Goal: Task Accomplishment & Management: Complete application form

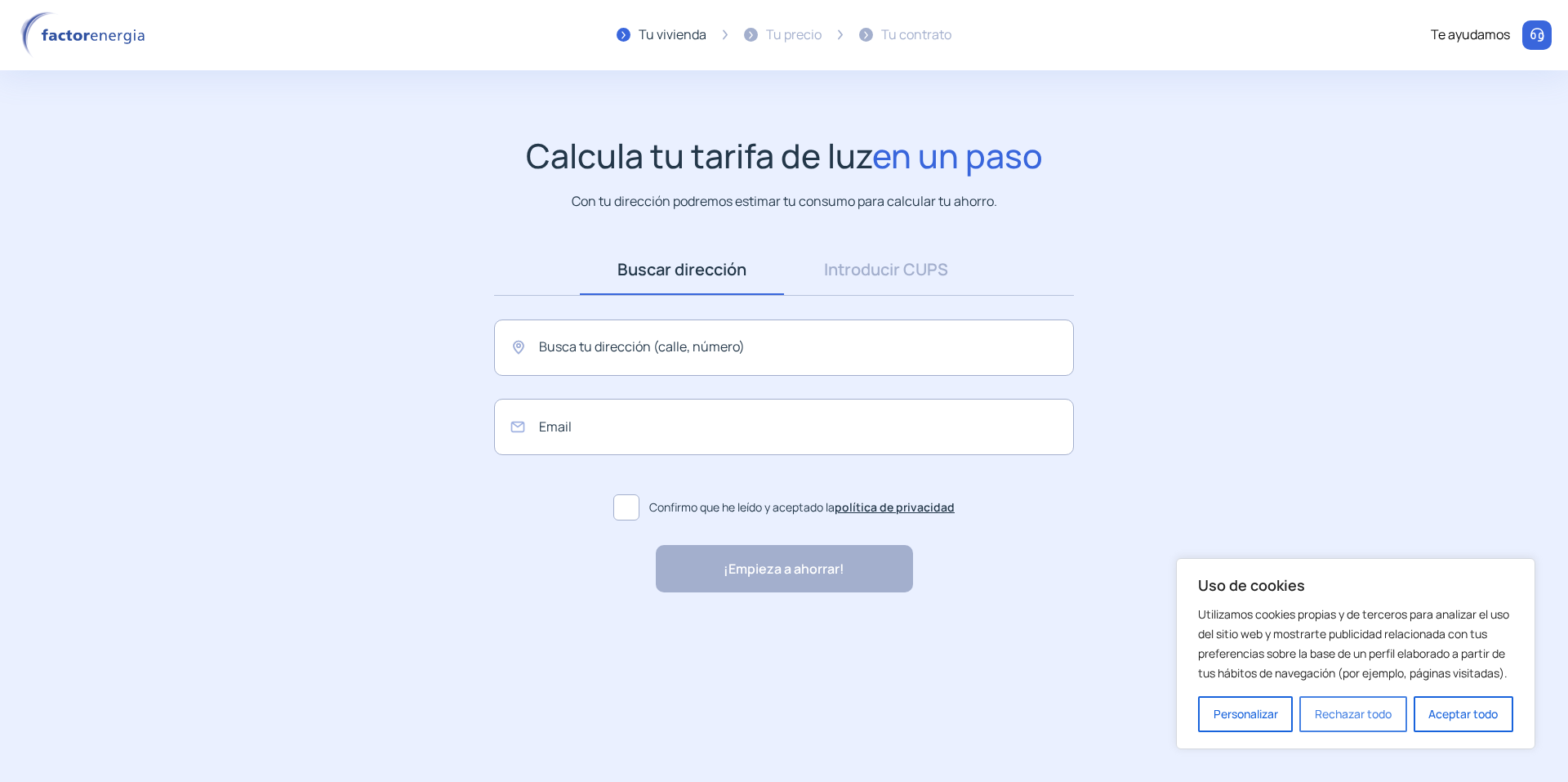
click at [1330, 713] on button "Rechazar todo" at bounding box center [1352, 713] width 107 height 36
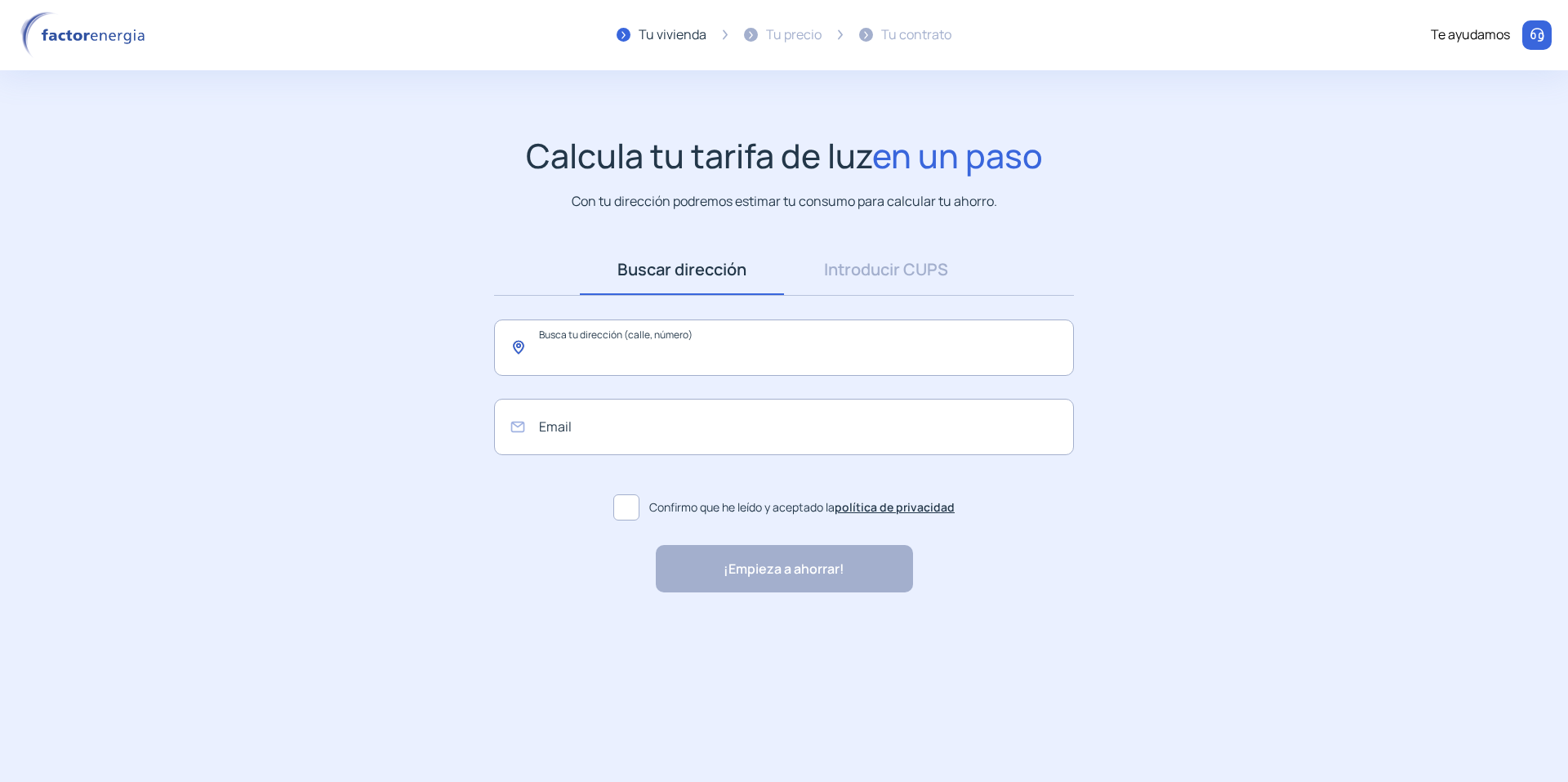
click at [664, 360] on input "text" at bounding box center [784, 347] width 580 height 57
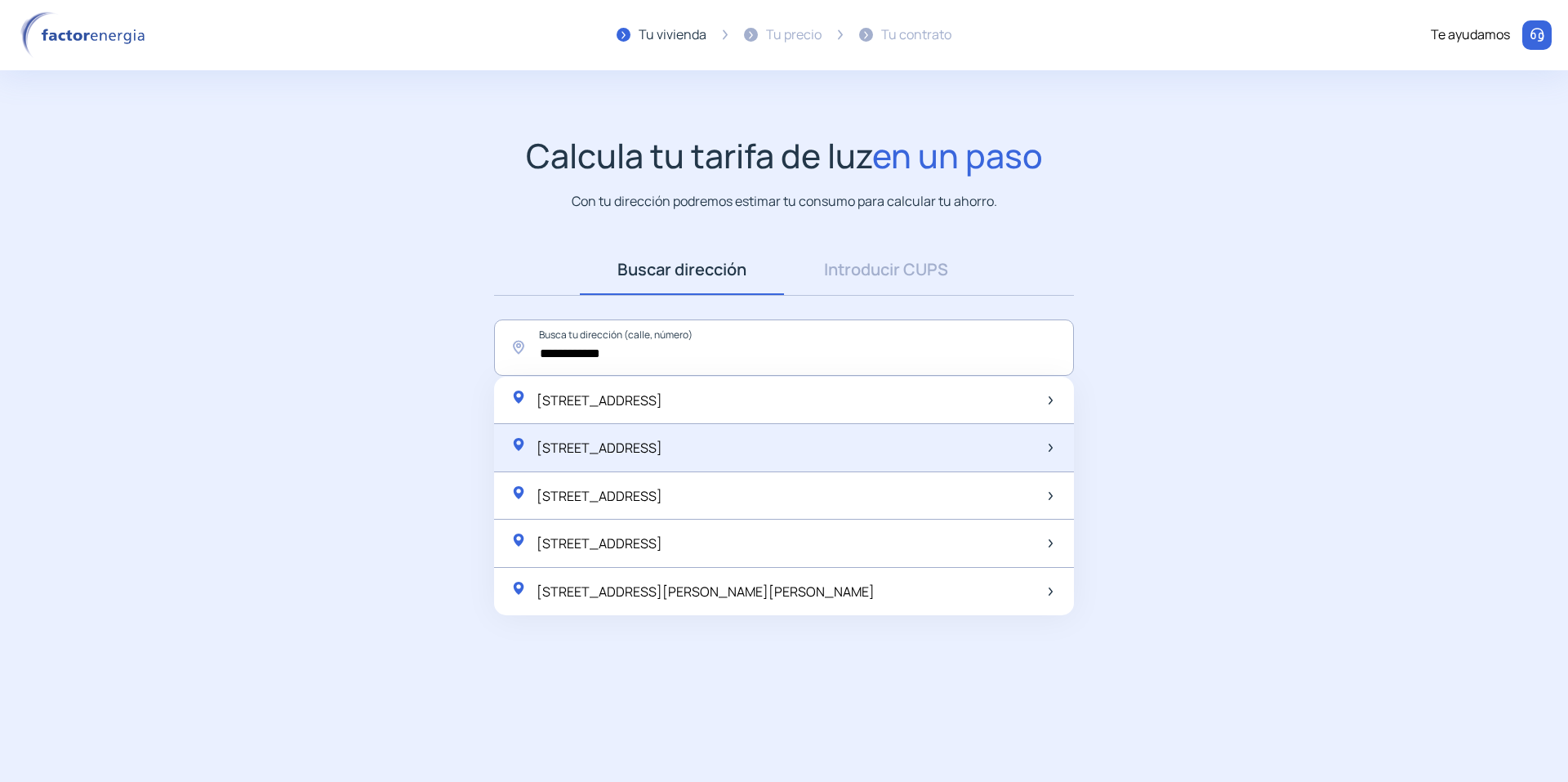
click at [662, 452] on span "[STREET_ADDRESS]" at bounding box center [599, 447] width 126 height 18
type input "**********"
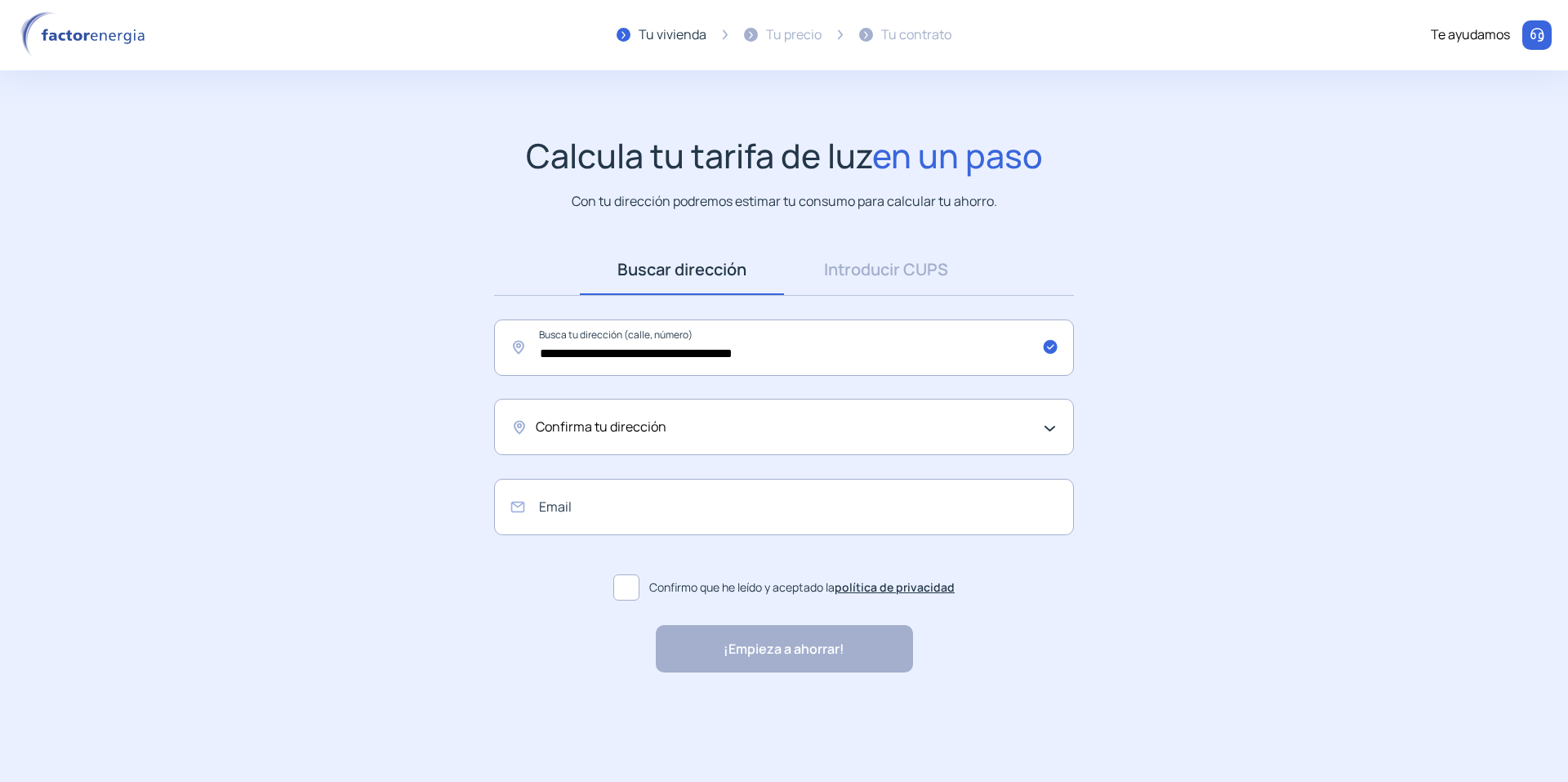
click at [693, 428] on div "Confirma tu dirección" at bounding box center [779, 427] width 488 height 21
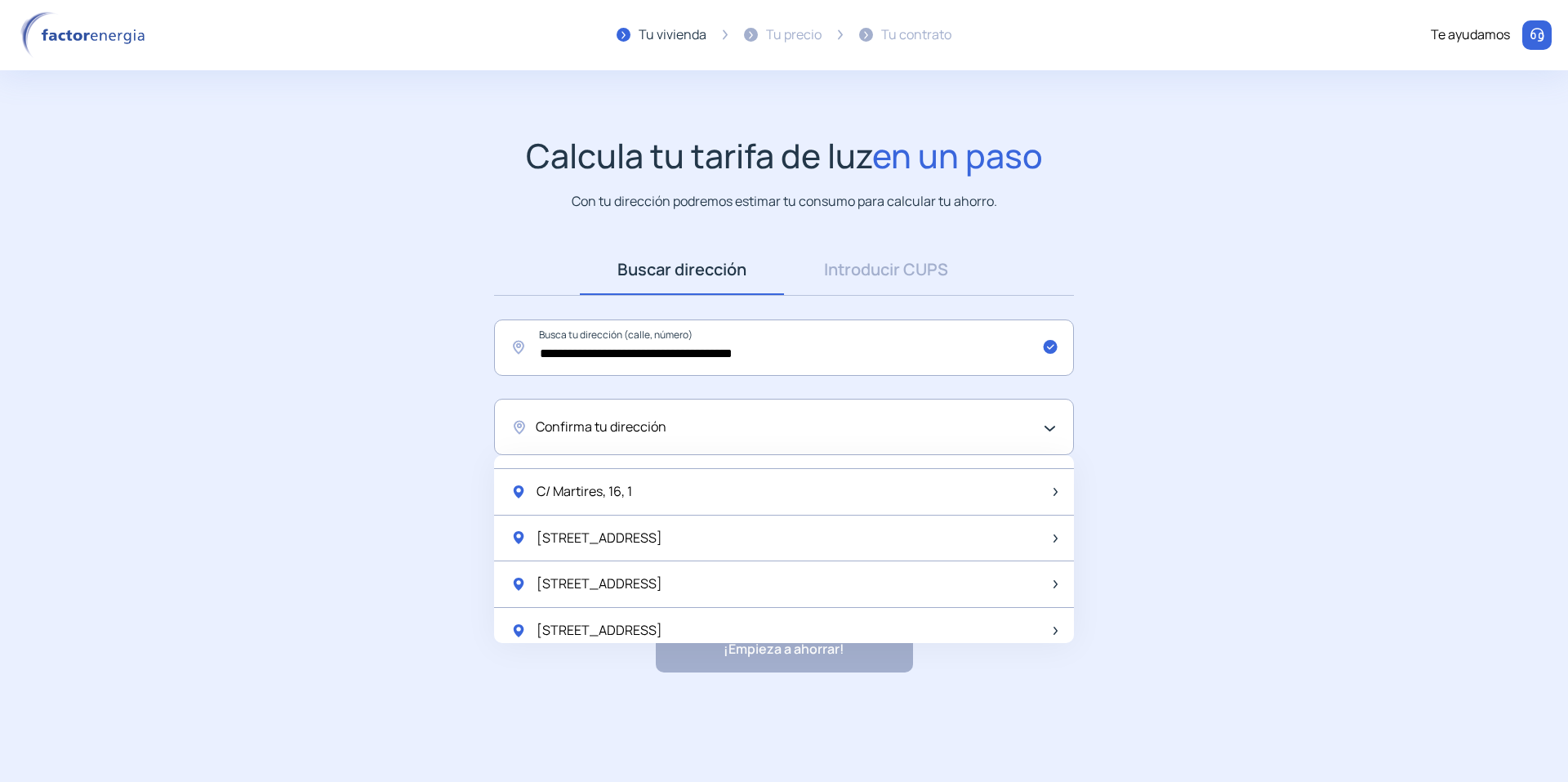
scroll to position [735, 0]
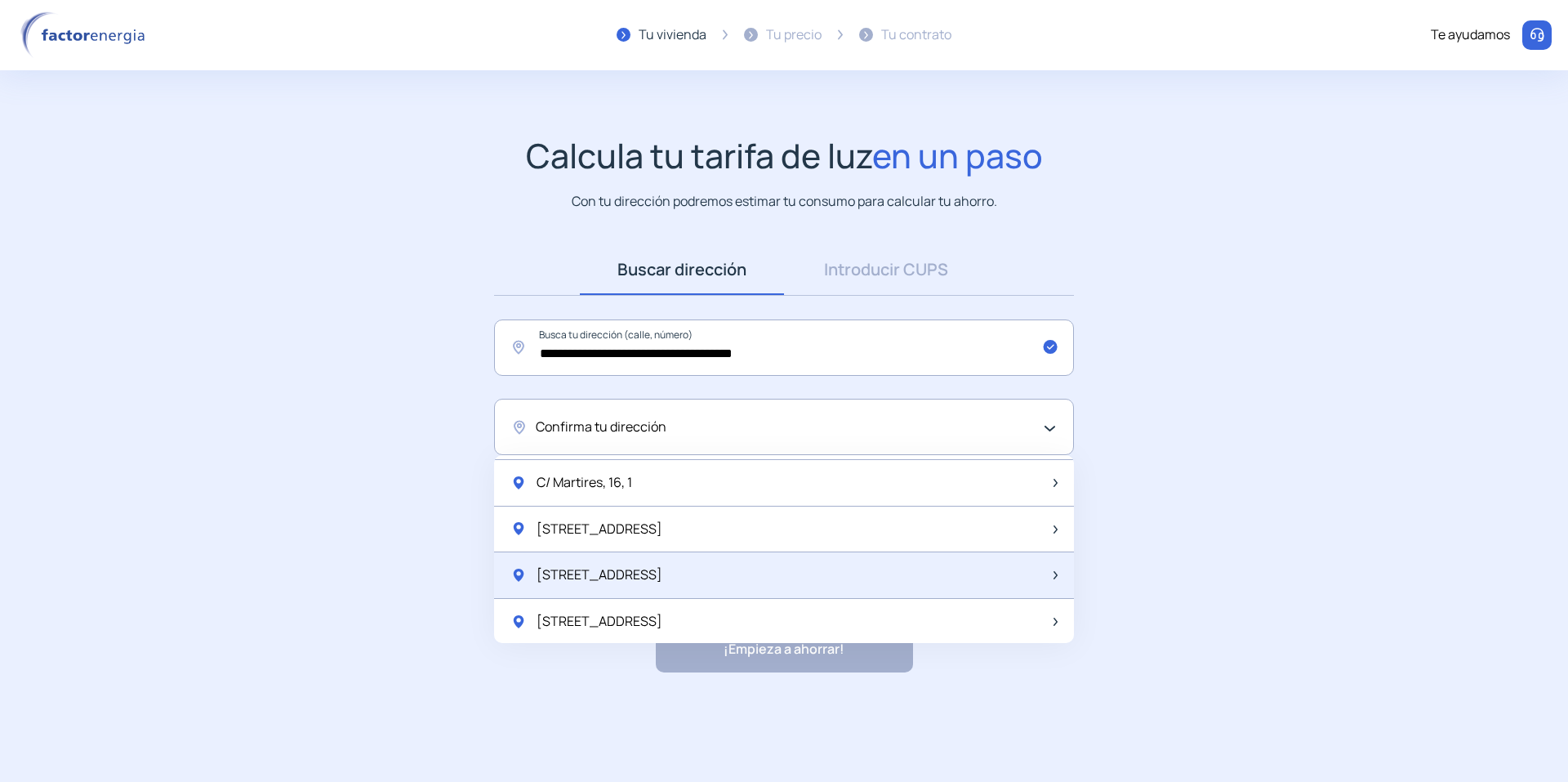
click at [659, 572] on div "[STREET_ADDRESS]" at bounding box center [784, 575] width 580 height 46
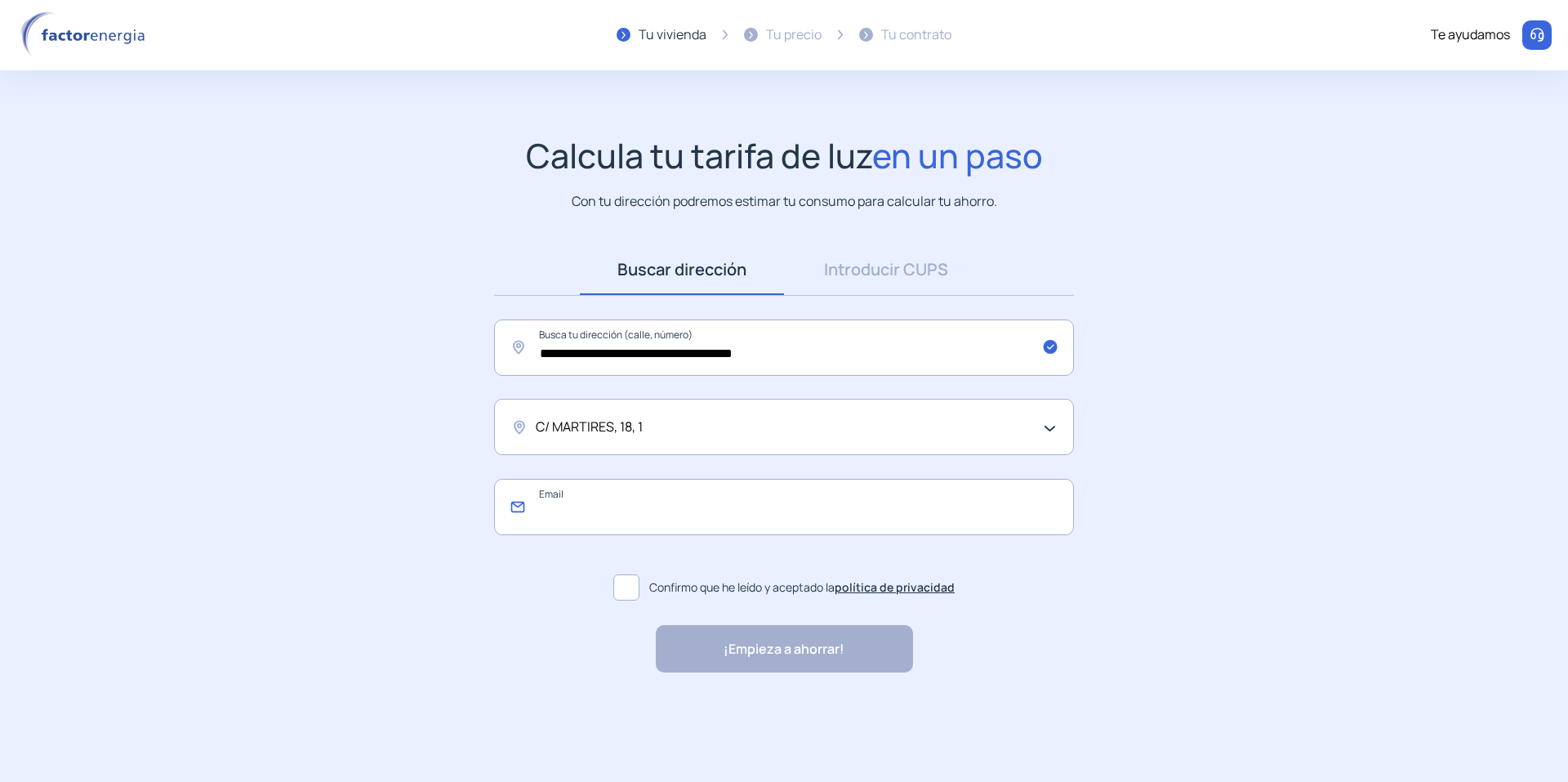
click at [654, 523] on input "email" at bounding box center [784, 507] width 580 height 57
type input "**********"
click at [644, 589] on label "Confirmo que he leído y aceptado la política de privacidad" at bounding box center [784, 587] width 580 height 39
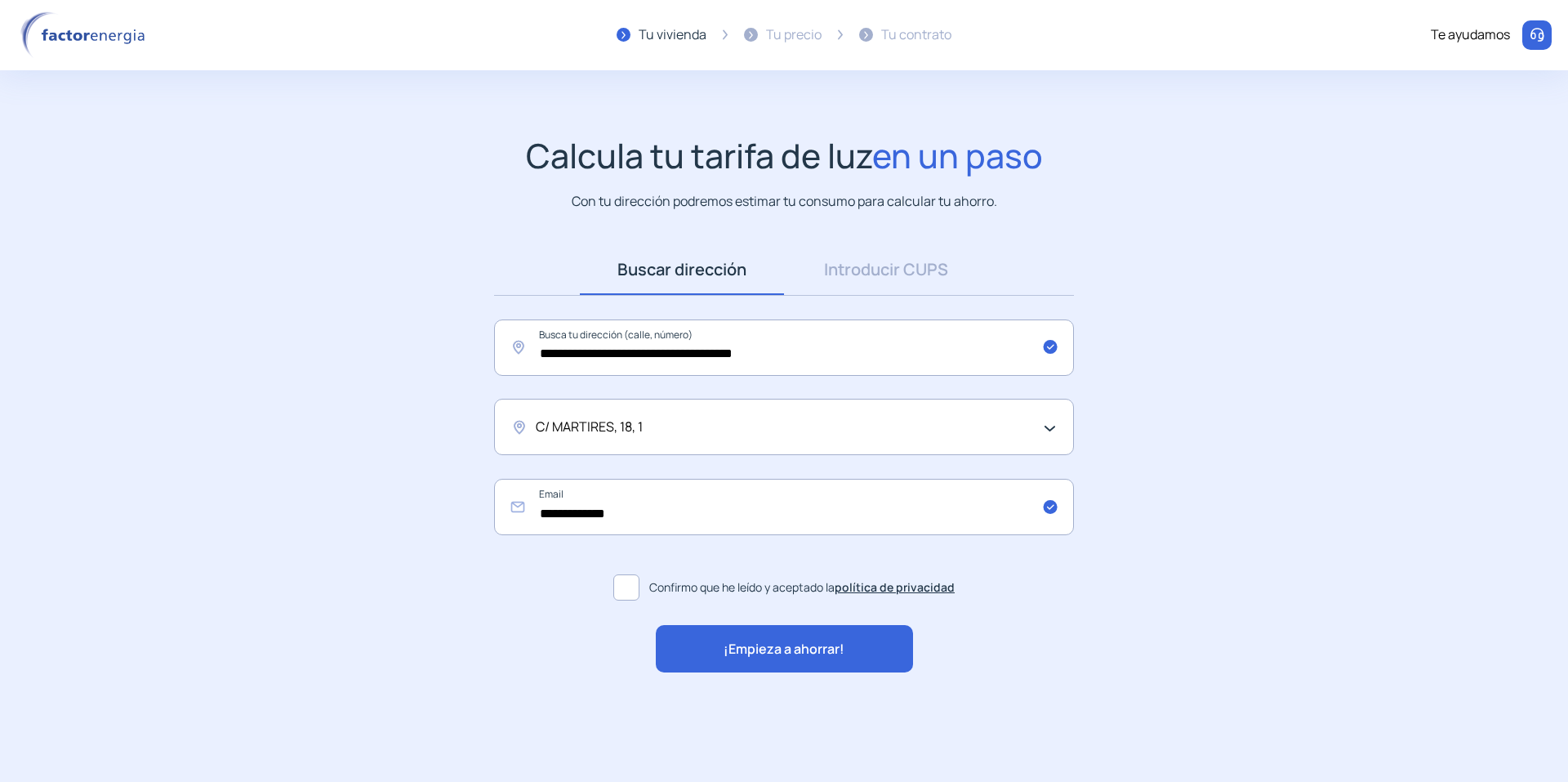
click at [741, 637] on div "¡Empieza a ahorrar!" at bounding box center [784, 648] width 257 height 47
